Goal: Task Accomplishment & Management: Complete application form

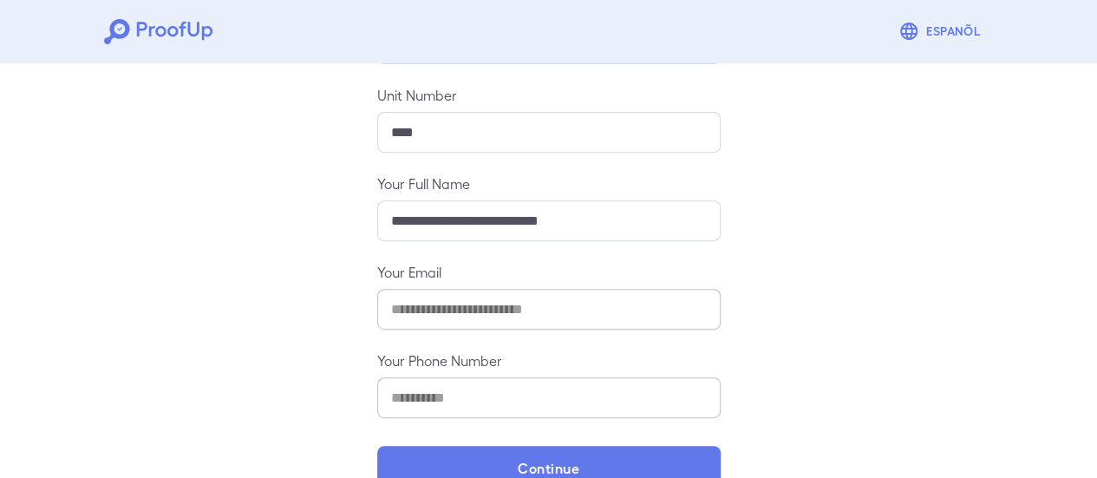
scroll to position [307, 0]
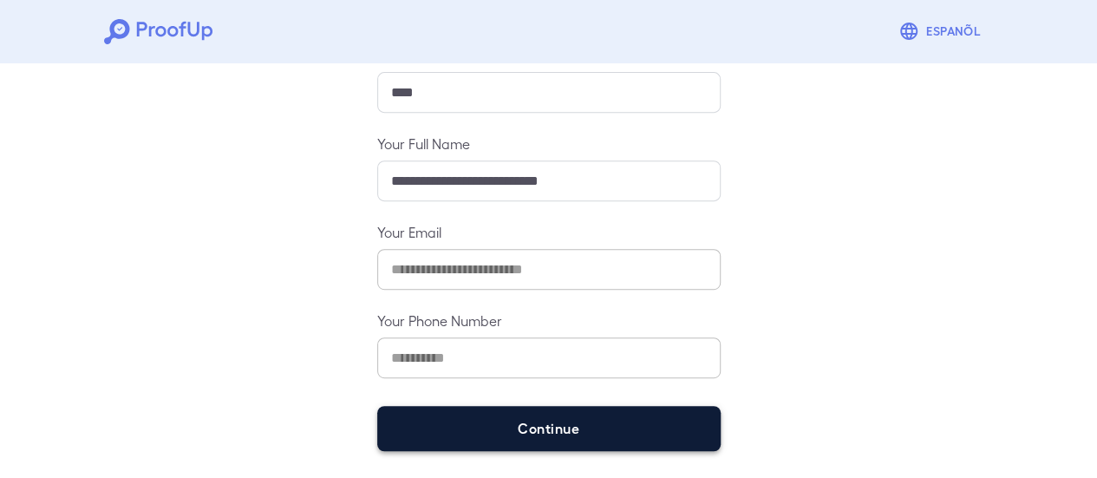
click at [602, 410] on button "Continue" at bounding box center [548, 428] width 343 height 45
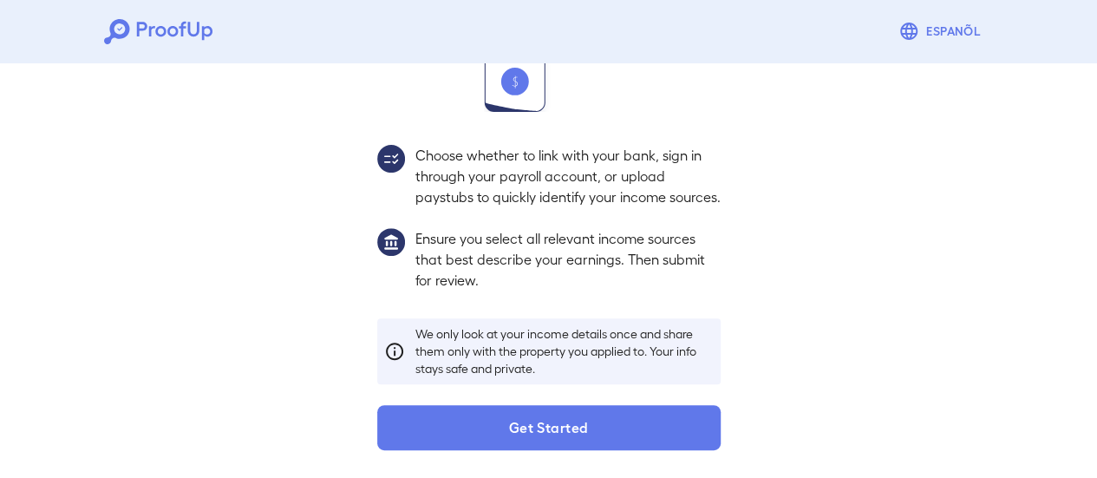
scroll to position [283, 0]
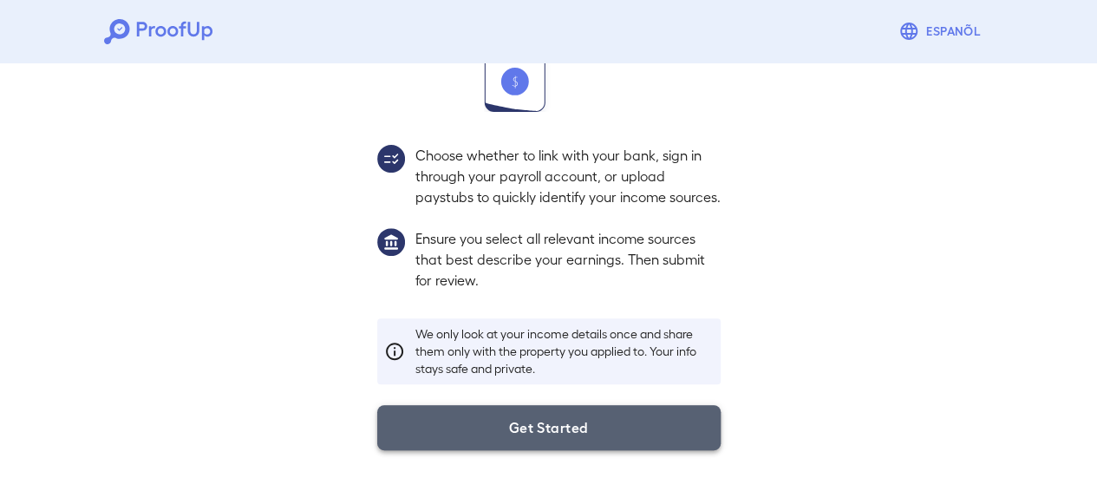
click at [572, 433] on button "Get Started" at bounding box center [548, 427] width 343 height 45
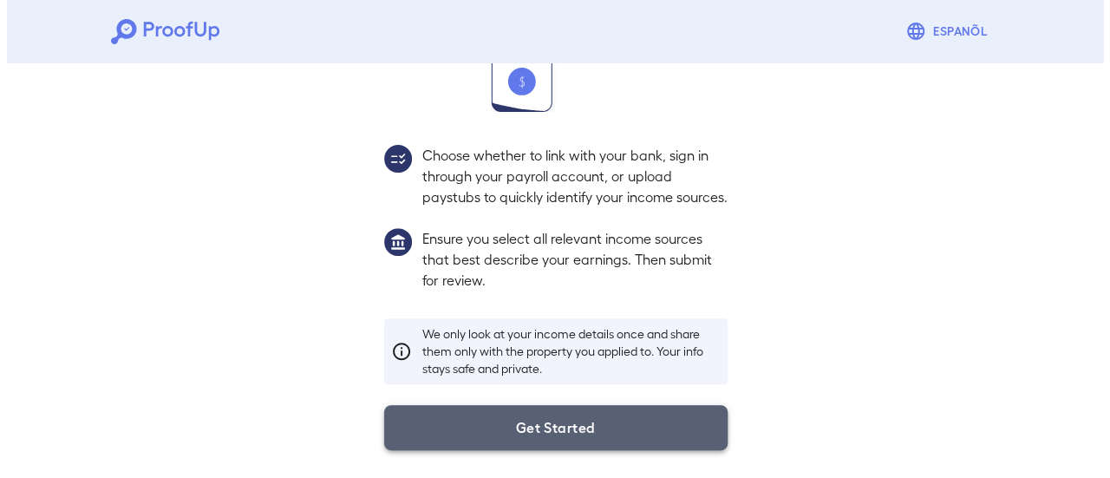
scroll to position [184, 0]
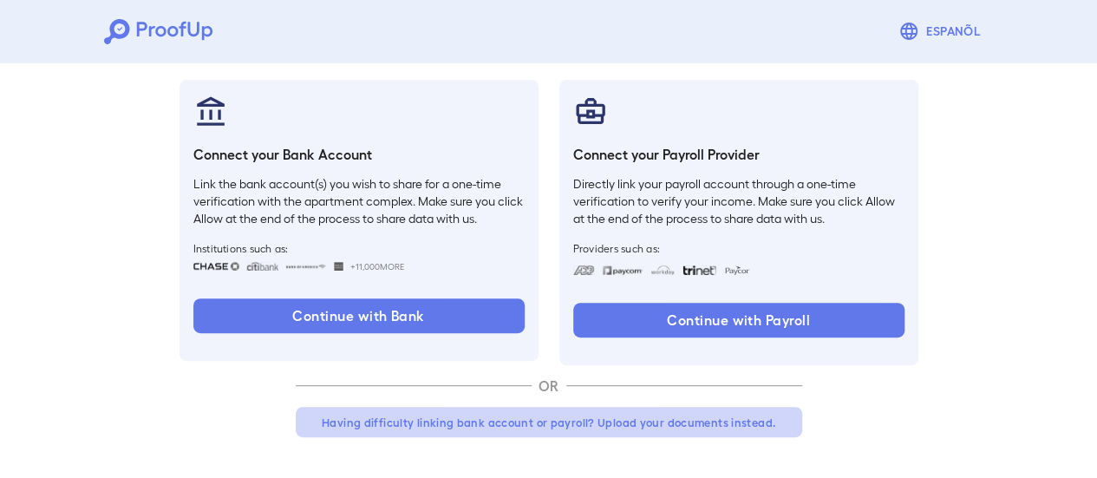
click at [691, 415] on button "Having difficulty linking bank account or payroll? Upload your documents instea…" at bounding box center [549, 422] width 507 height 31
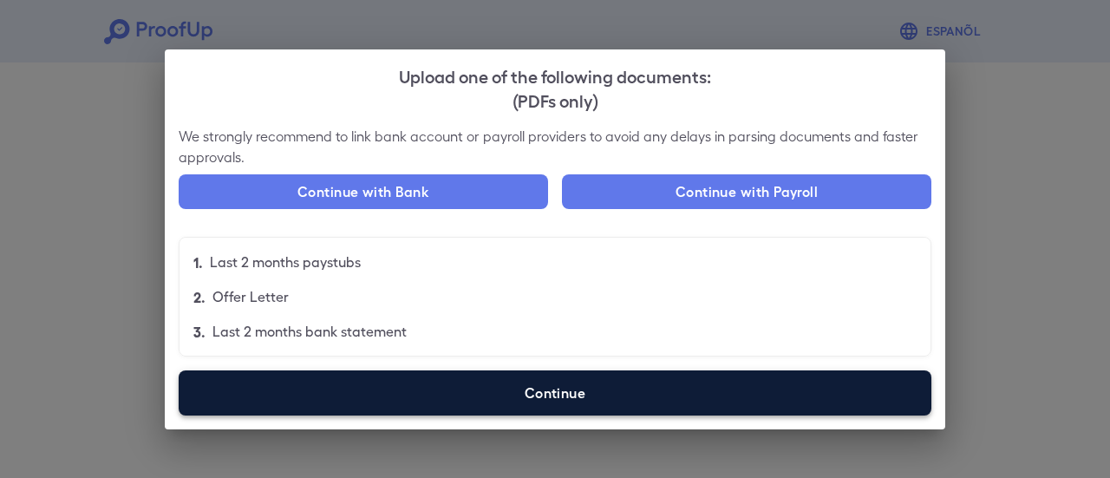
click at [545, 405] on label "Continue" at bounding box center [555, 392] width 753 height 45
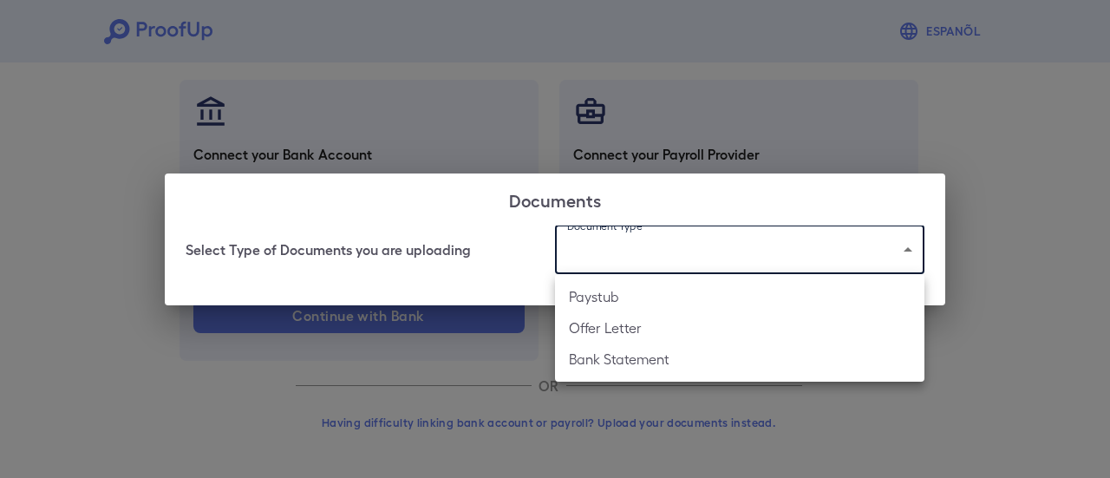
click at [662, 247] on body "Espanõl Go back How Would You Like to Verify Your Income? There are multiple wa…" at bounding box center [555, 147] width 1110 height 663
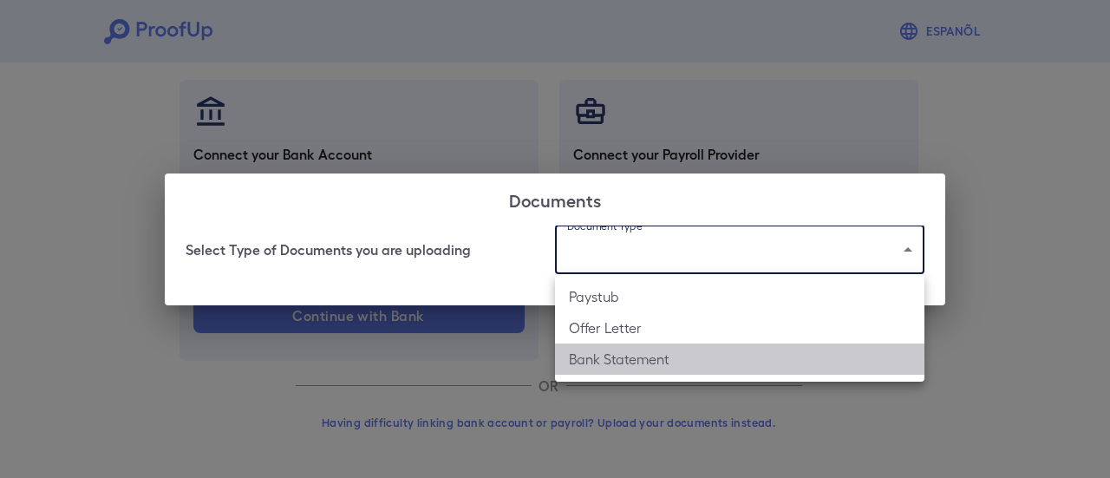
click at [624, 357] on li "Bank Statement" at bounding box center [739, 358] width 369 height 31
type input "**********"
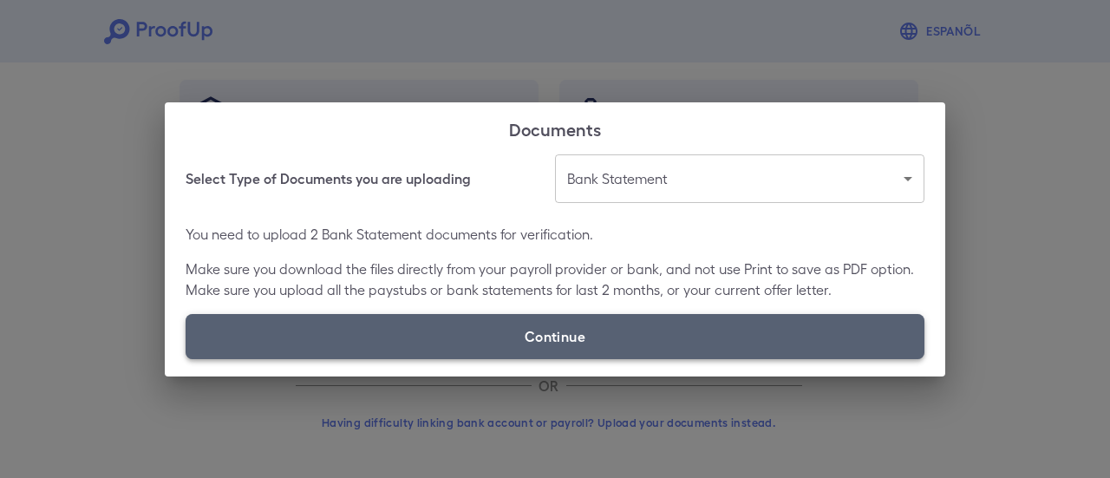
click at [581, 342] on label "Continue" at bounding box center [555, 336] width 739 height 45
click at [186, 358] on input "Continue" at bounding box center [186, 358] width 1 height 1
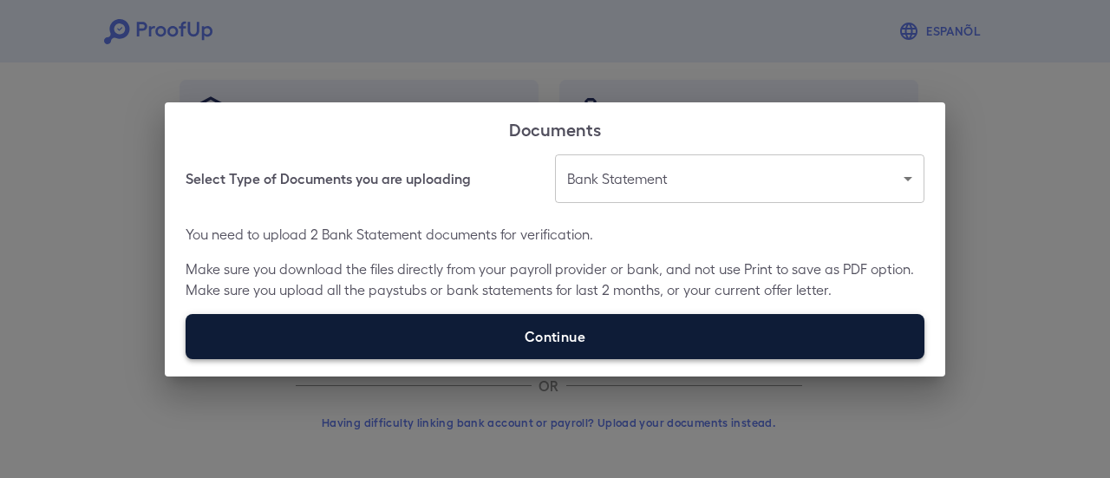
type input "**********"
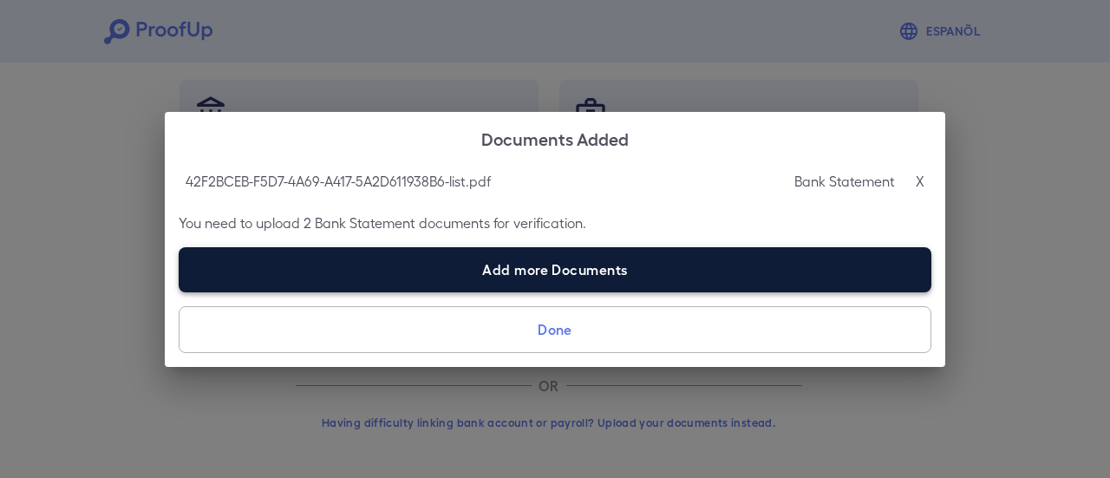
click at [477, 268] on label "Add more Documents" at bounding box center [555, 269] width 753 height 45
click at [180, 291] on input "Add more Documents" at bounding box center [179, 291] width 1 height 1
type input "**********"
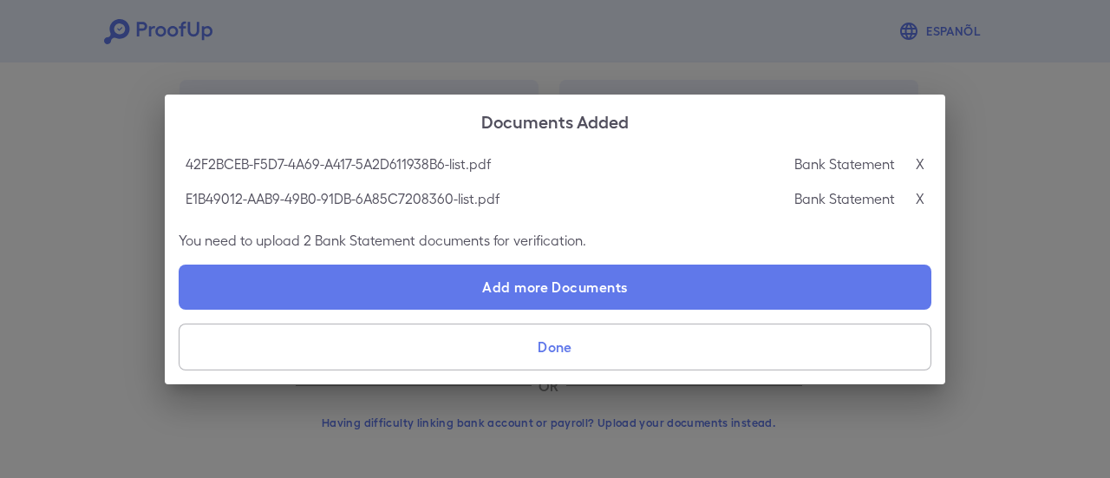
click at [526, 327] on button "Done" at bounding box center [555, 347] width 753 height 47
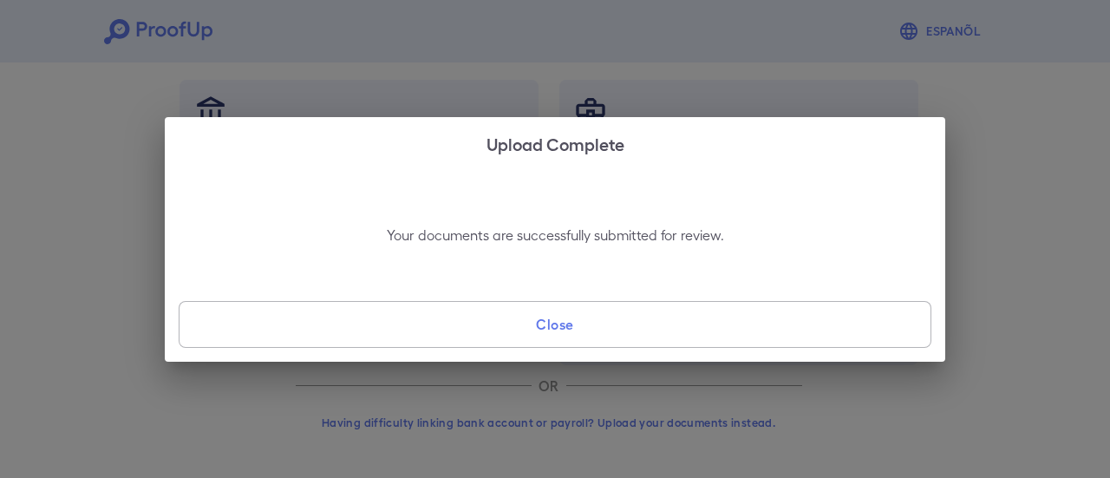
click at [551, 337] on button "Close" at bounding box center [555, 324] width 753 height 47
